Goal: Task Accomplishment & Management: Use online tool/utility

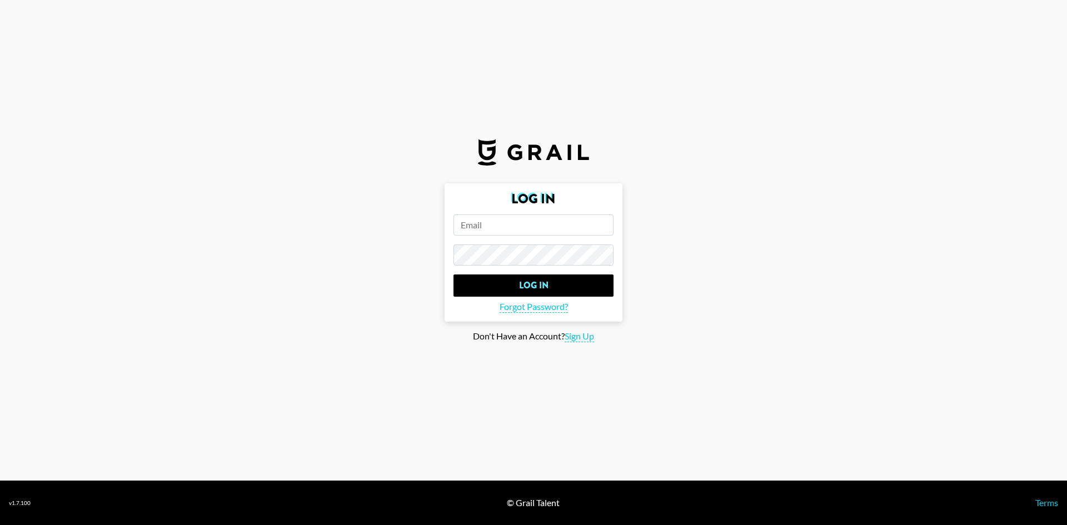
click at [510, 225] on input "email" at bounding box center [534, 225] width 160 height 21
type input "[EMAIL_ADDRESS][DOMAIN_NAME]"
click at [454, 275] on input "Log In" at bounding box center [534, 286] width 160 height 22
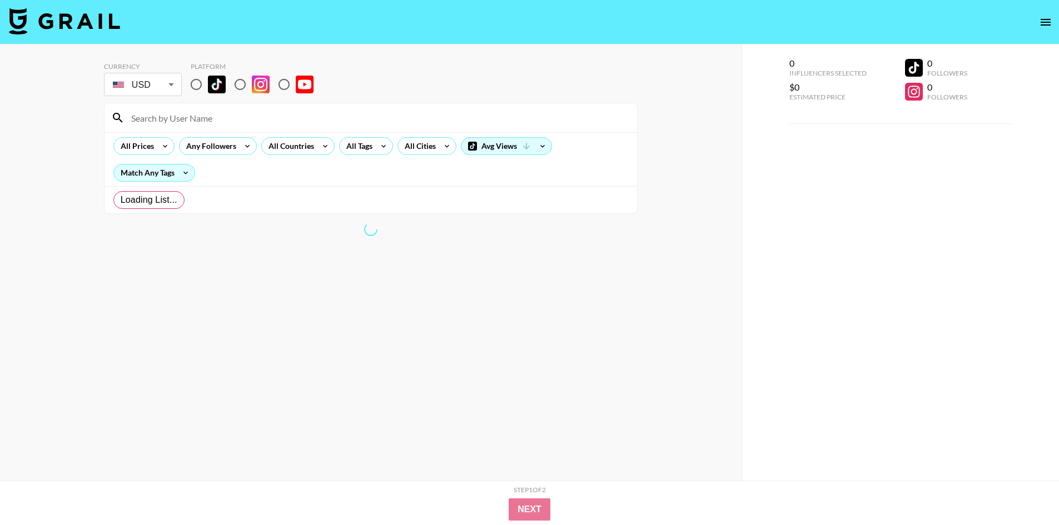
radio input "true"
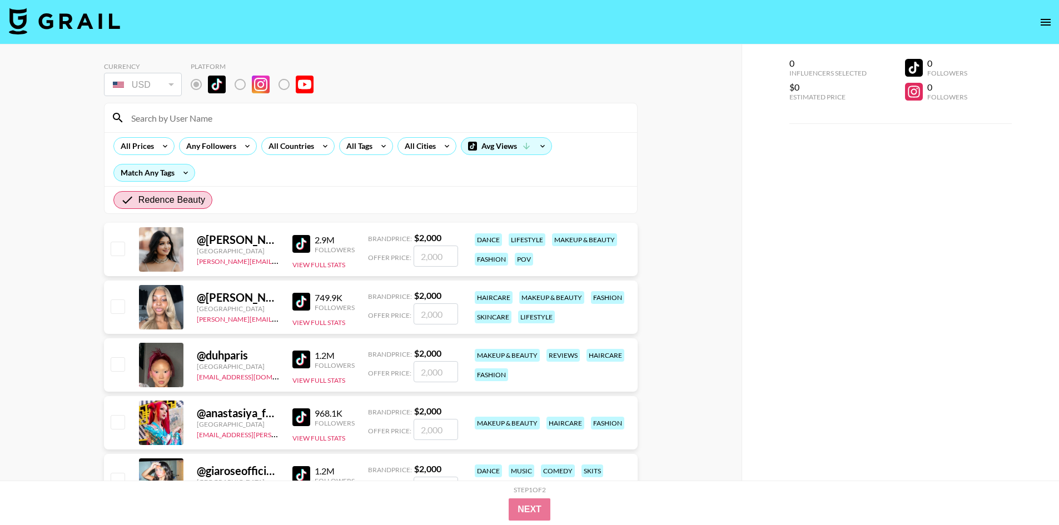
scroll to position [111, 0]
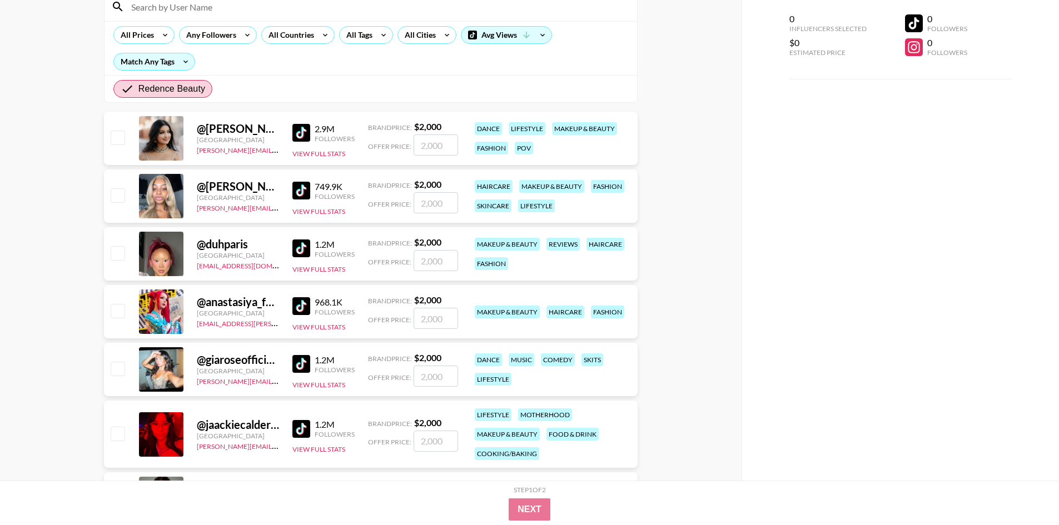
click at [302, 131] on img at bounding box center [301, 133] width 18 height 18
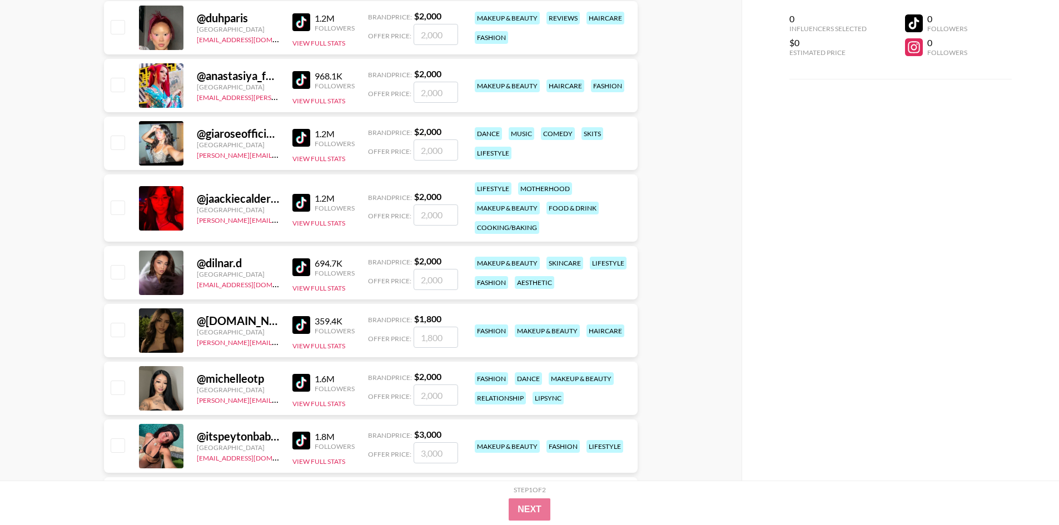
scroll to position [445, 0]
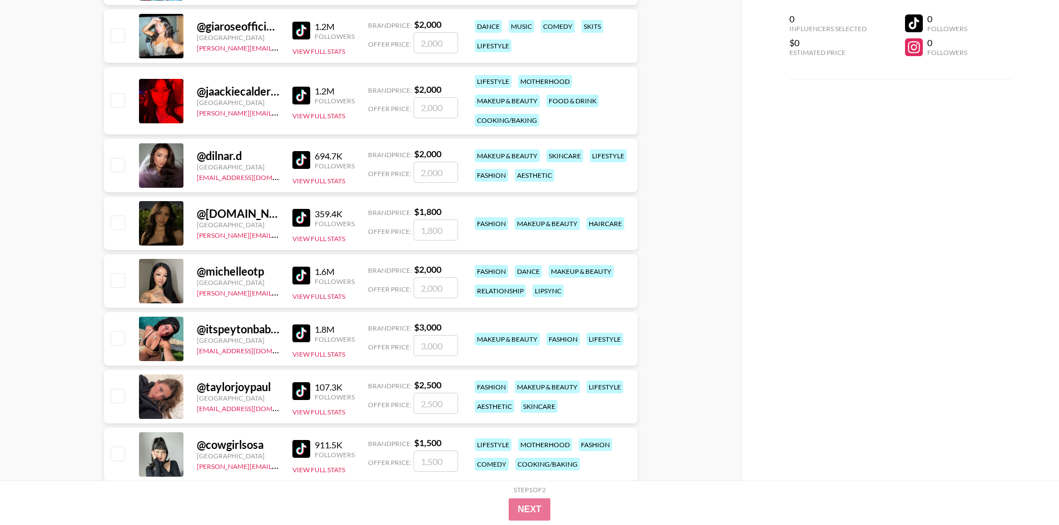
click at [296, 268] on img at bounding box center [301, 276] width 18 height 18
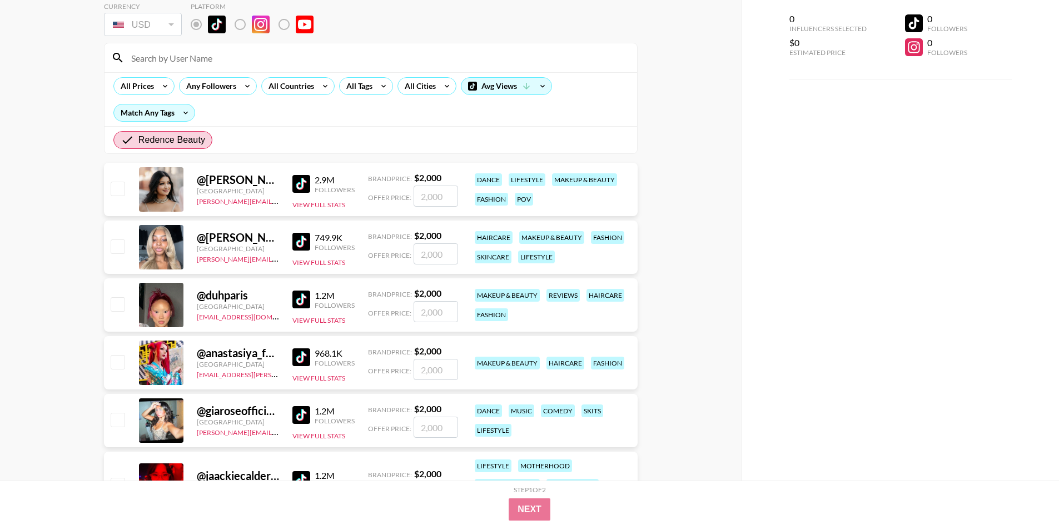
scroll to position [167, 0]
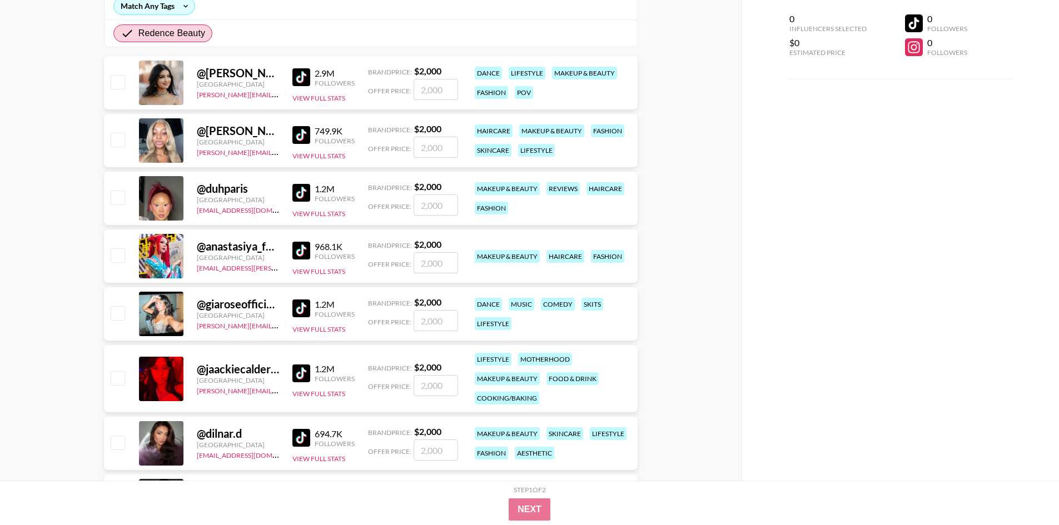
click at [304, 372] on img at bounding box center [301, 374] width 18 height 18
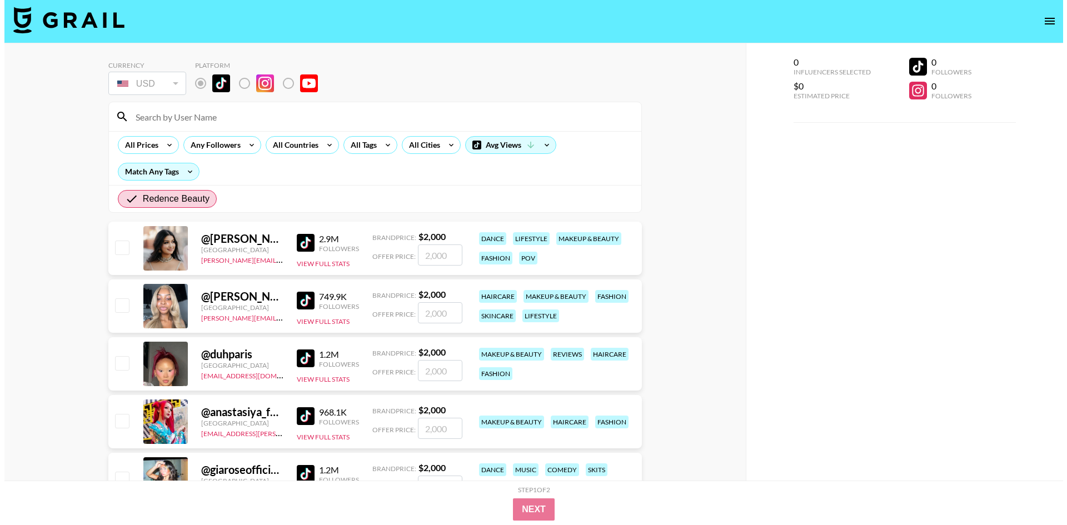
scroll to position [0, 0]
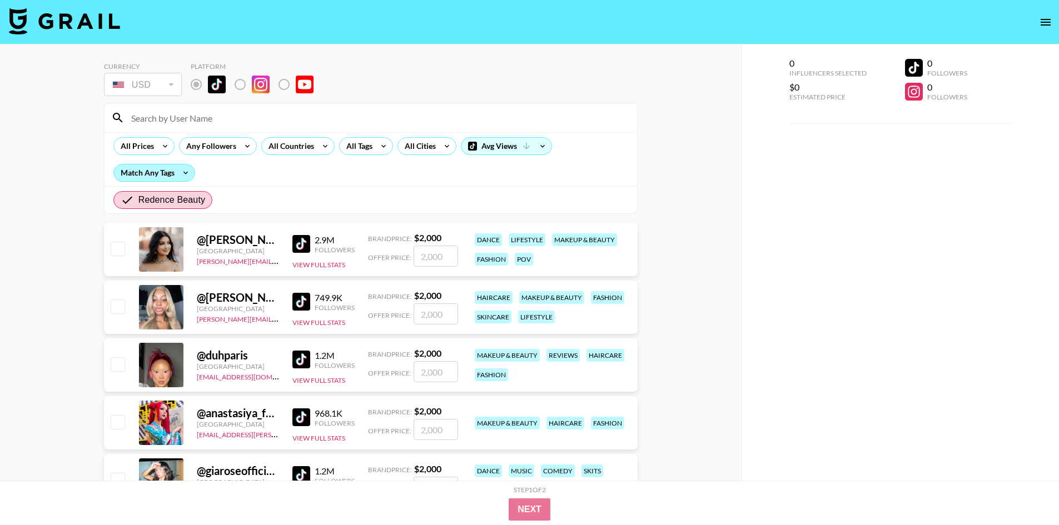
click at [158, 175] on div "Match Any Tags" at bounding box center [154, 173] width 81 height 17
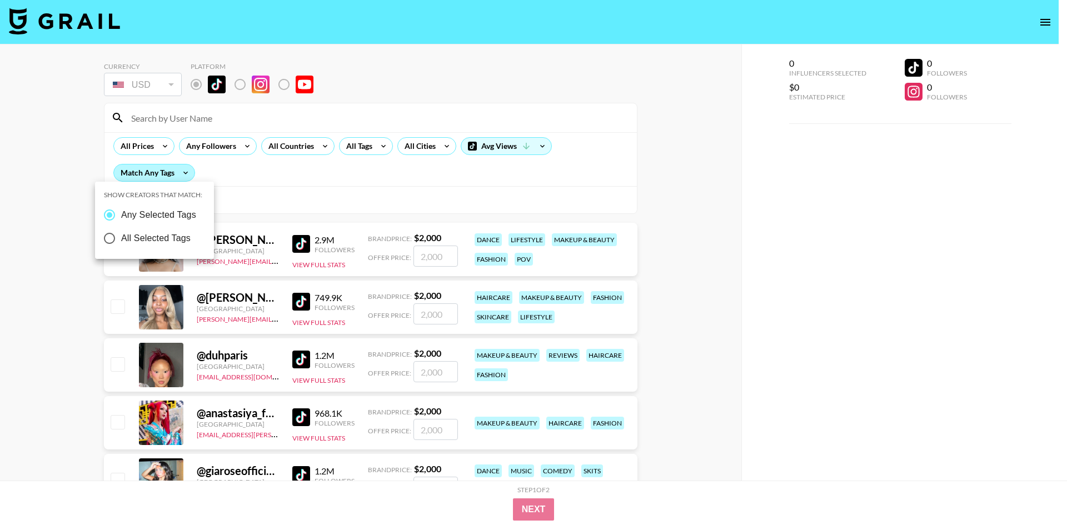
click at [158, 175] on div at bounding box center [533, 262] width 1067 height 525
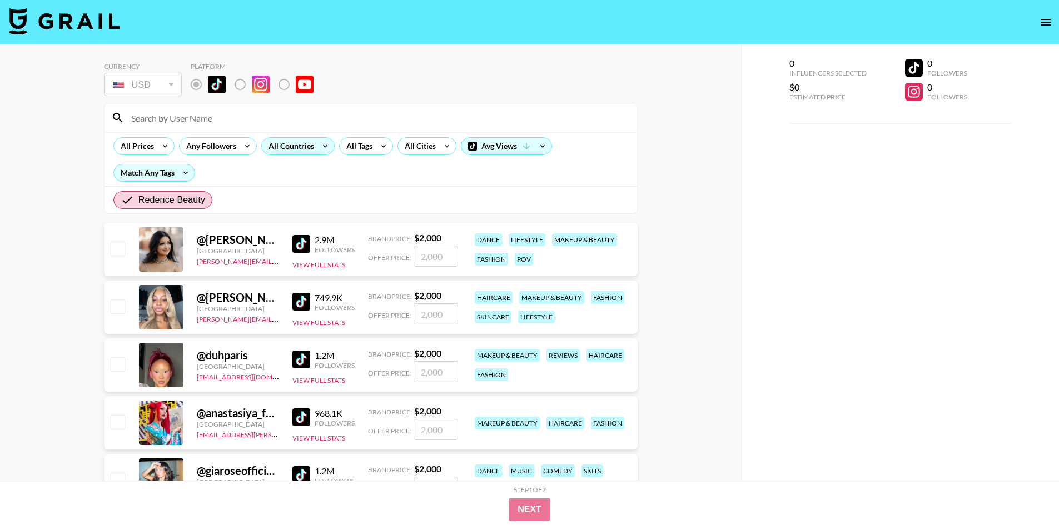
click at [321, 145] on icon at bounding box center [325, 146] width 18 height 17
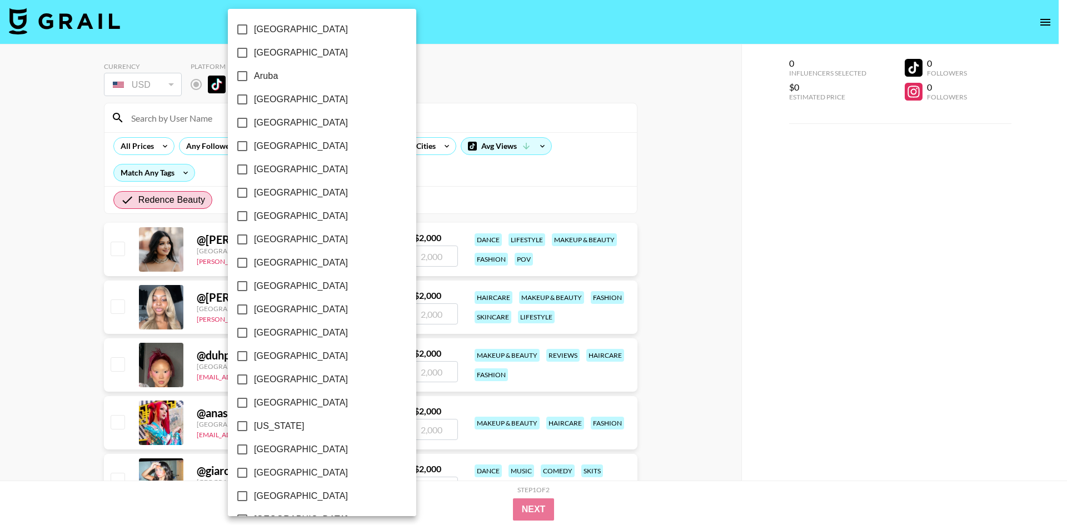
click at [385, 145] on div at bounding box center [533, 262] width 1067 height 525
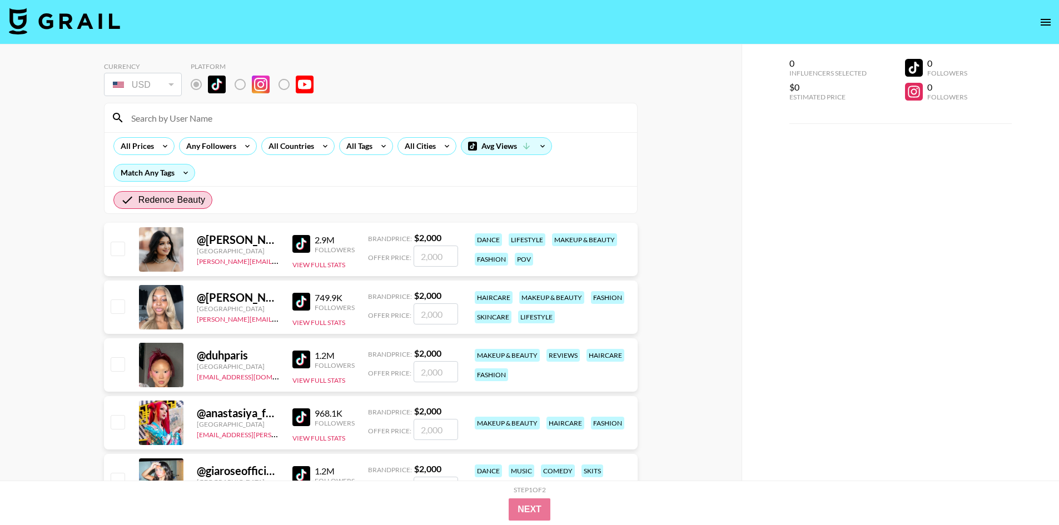
click at [378, 146] on div "[GEOGRAPHIC_DATA] [GEOGRAPHIC_DATA] [GEOGRAPHIC_DATA] [GEOGRAPHIC_DATA] [GEOGRA…" at bounding box center [529, 262] width 1059 height 525
click at [375, 146] on icon at bounding box center [384, 146] width 18 height 17
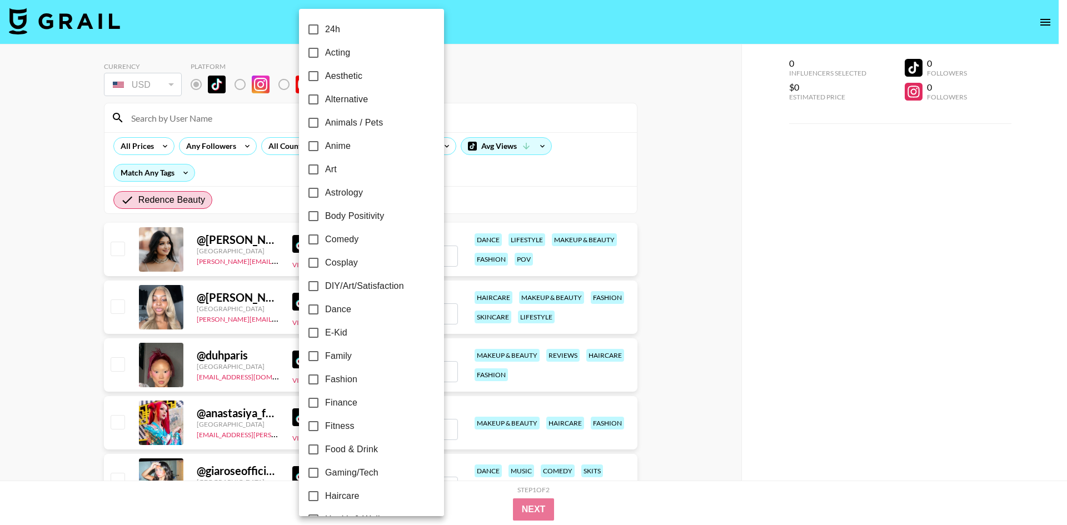
click at [454, 146] on div at bounding box center [533, 262] width 1067 height 525
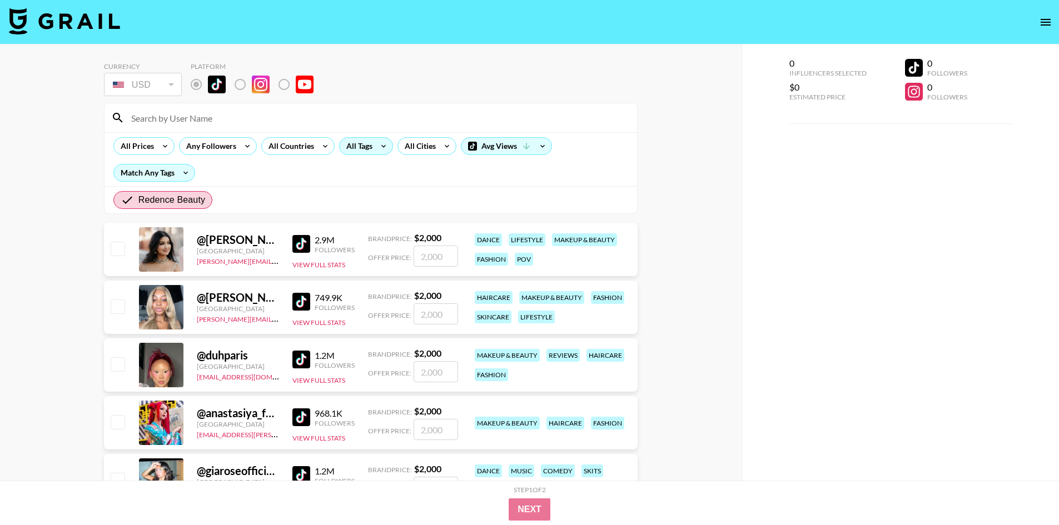
click at [379, 146] on icon at bounding box center [384, 146] width 18 height 17
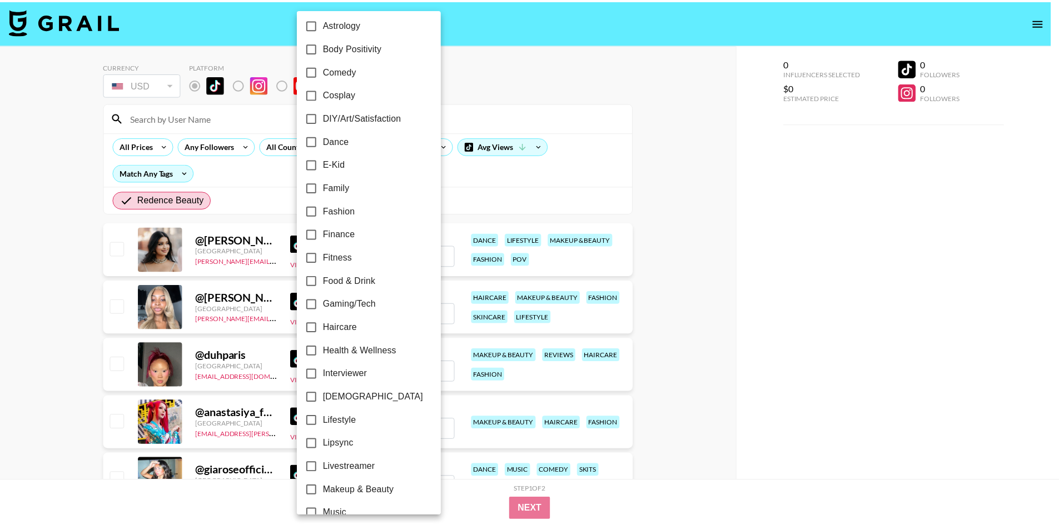
scroll to position [222, 0]
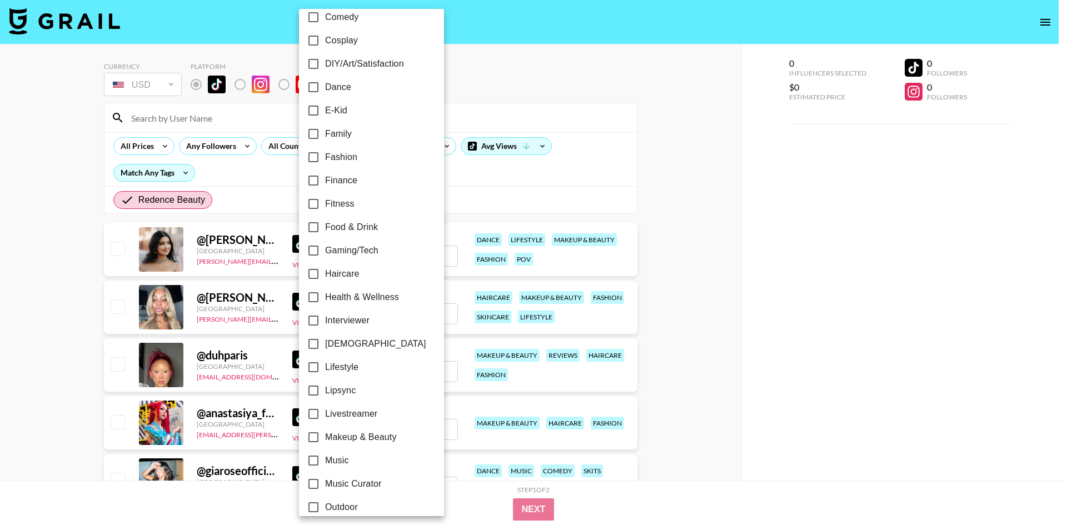
click at [357, 227] on span "Food & Drink" at bounding box center [351, 227] width 53 height 13
click at [325, 227] on input "Food & Drink" at bounding box center [313, 227] width 23 height 23
checkbox input "true"
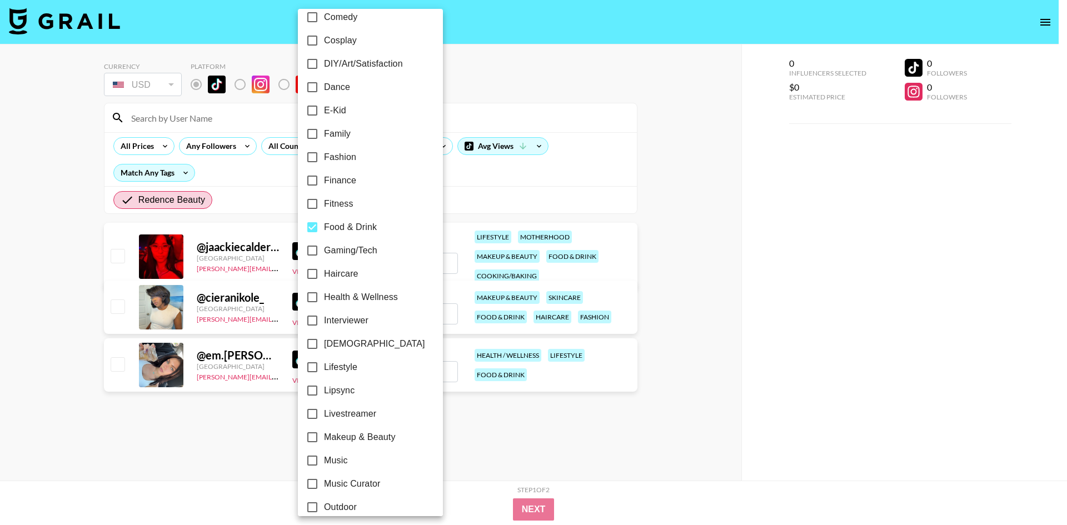
click at [644, 388] on div at bounding box center [533, 262] width 1067 height 525
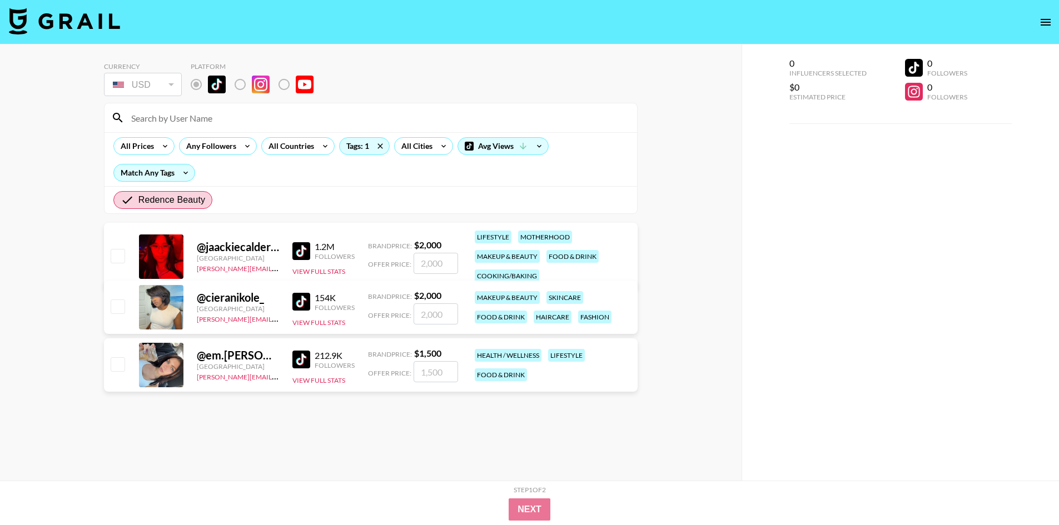
drag, startPoint x: 301, startPoint y: 246, endPoint x: 304, endPoint y: 264, distance: 18.1
click at [301, 246] on img at bounding box center [301, 251] width 18 height 18
click at [301, 306] on img at bounding box center [301, 302] width 18 height 18
click at [303, 353] on img at bounding box center [301, 360] width 18 height 18
click at [182, 204] on span "Redence Beauty" at bounding box center [171, 199] width 67 height 13
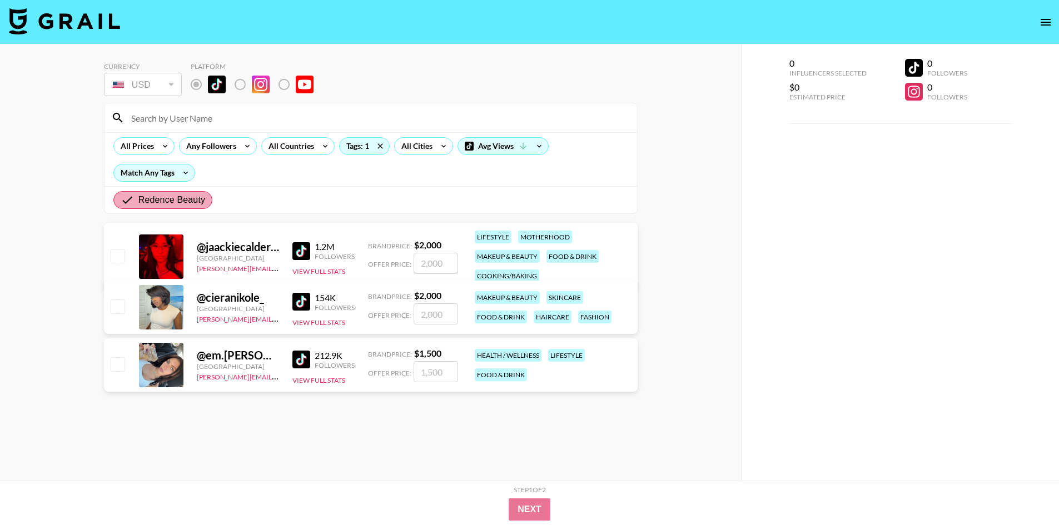
click at [138, 204] on input "Redence Beauty" at bounding box center [130, 199] width 18 height 13
click at [375, 144] on icon at bounding box center [380, 146] width 18 height 17
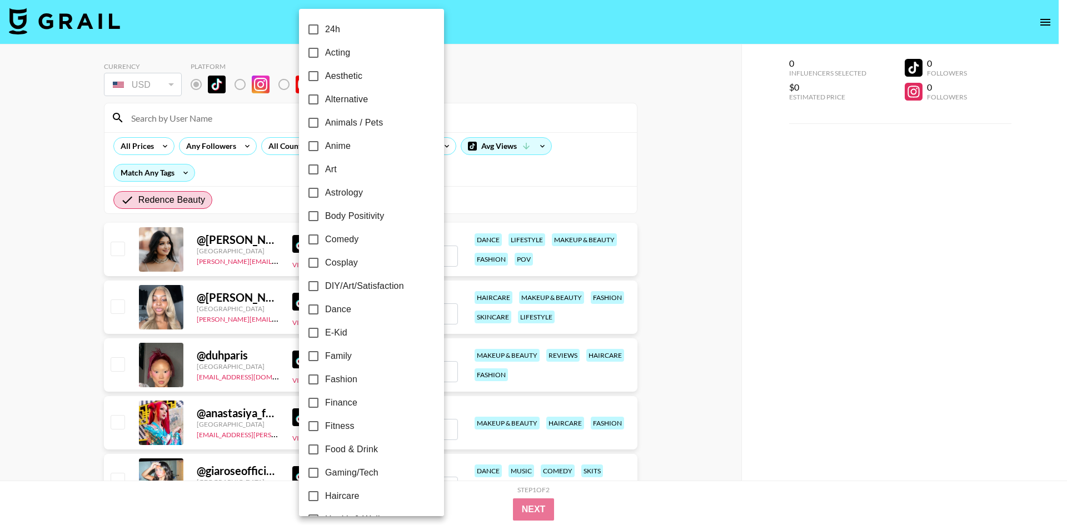
drag, startPoint x: 270, startPoint y: 182, endPoint x: 237, endPoint y: 198, distance: 36.3
click at [265, 187] on div at bounding box center [533, 262] width 1067 height 525
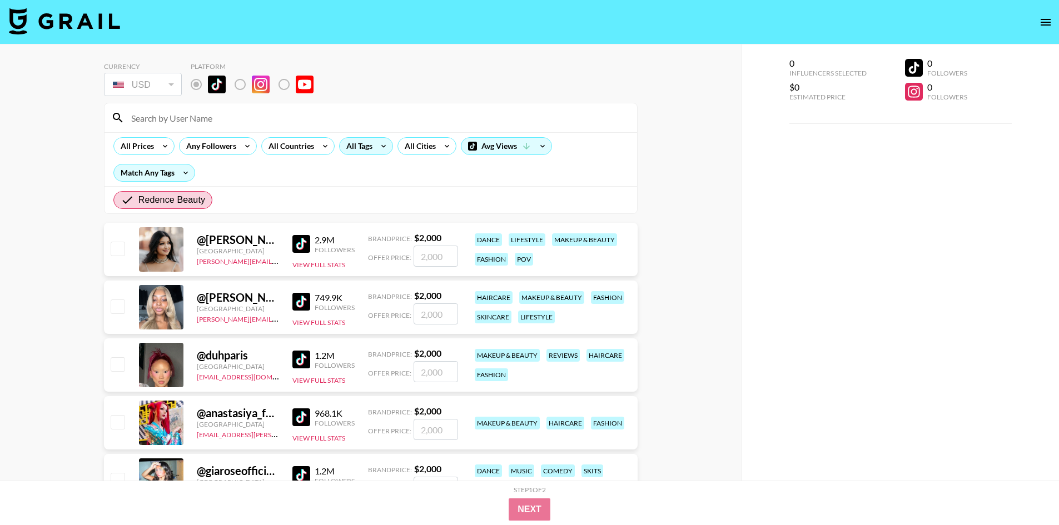
click at [202, 202] on div "24h Acting Aesthetic Alternative Animals / Pets Anime Art Astrology Body Positi…" at bounding box center [529, 262] width 1059 height 525
click at [197, 200] on span "Redence Beauty" at bounding box center [171, 199] width 67 height 13
click at [138, 200] on input "Redence Beauty" at bounding box center [130, 199] width 18 height 13
click at [197, 200] on span "Redence Beauty" at bounding box center [171, 199] width 67 height 13
click at [138, 200] on input "Redence Beauty" at bounding box center [130, 199] width 18 height 13
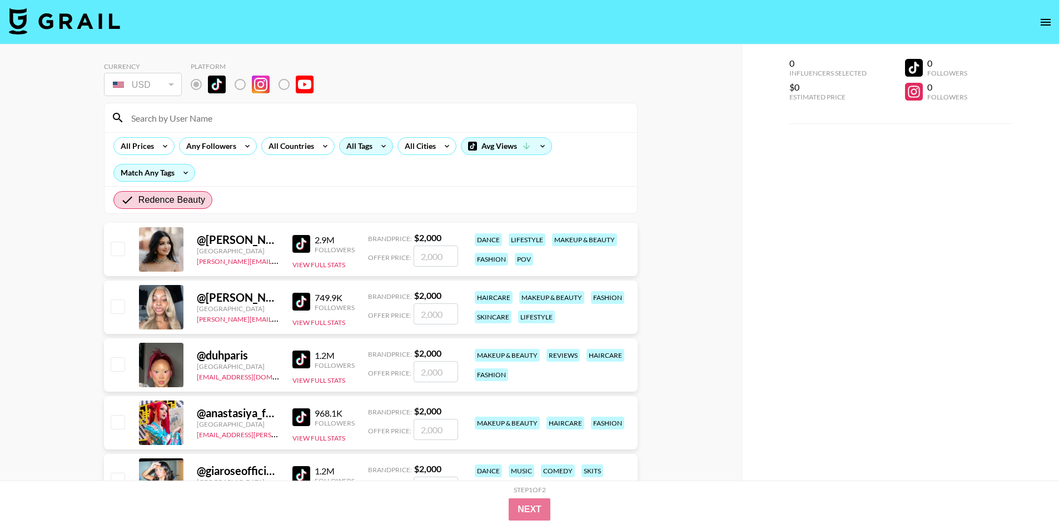
click at [86, 23] on img at bounding box center [64, 21] width 111 height 27
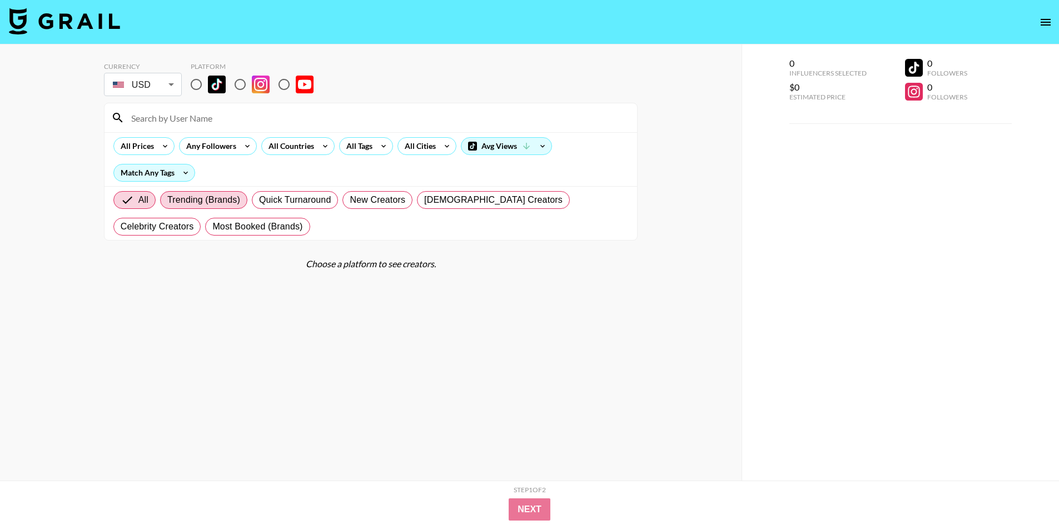
click at [223, 197] on span "Trending (Brands)" at bounding box center [203, 199] width 73 height 13
click at [167, 200] on input "Trending (Brands)" at bounding box center [167, 200] width 0 height 0
radio input "true"
